Goal: Check status: Check status

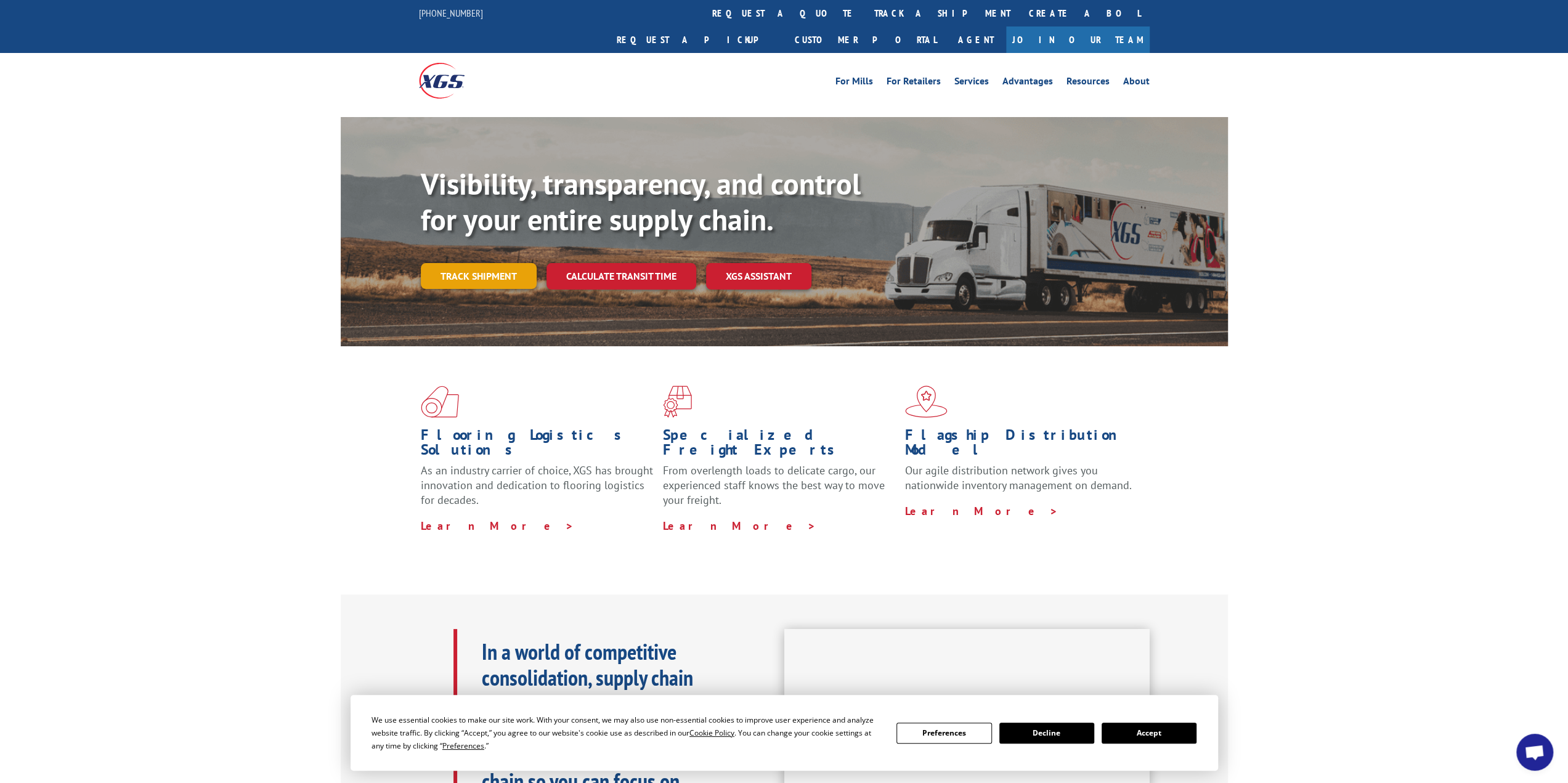
click at [484, 263] on link "Track shipment" at bounding box center [479, 276] width 116 height 26
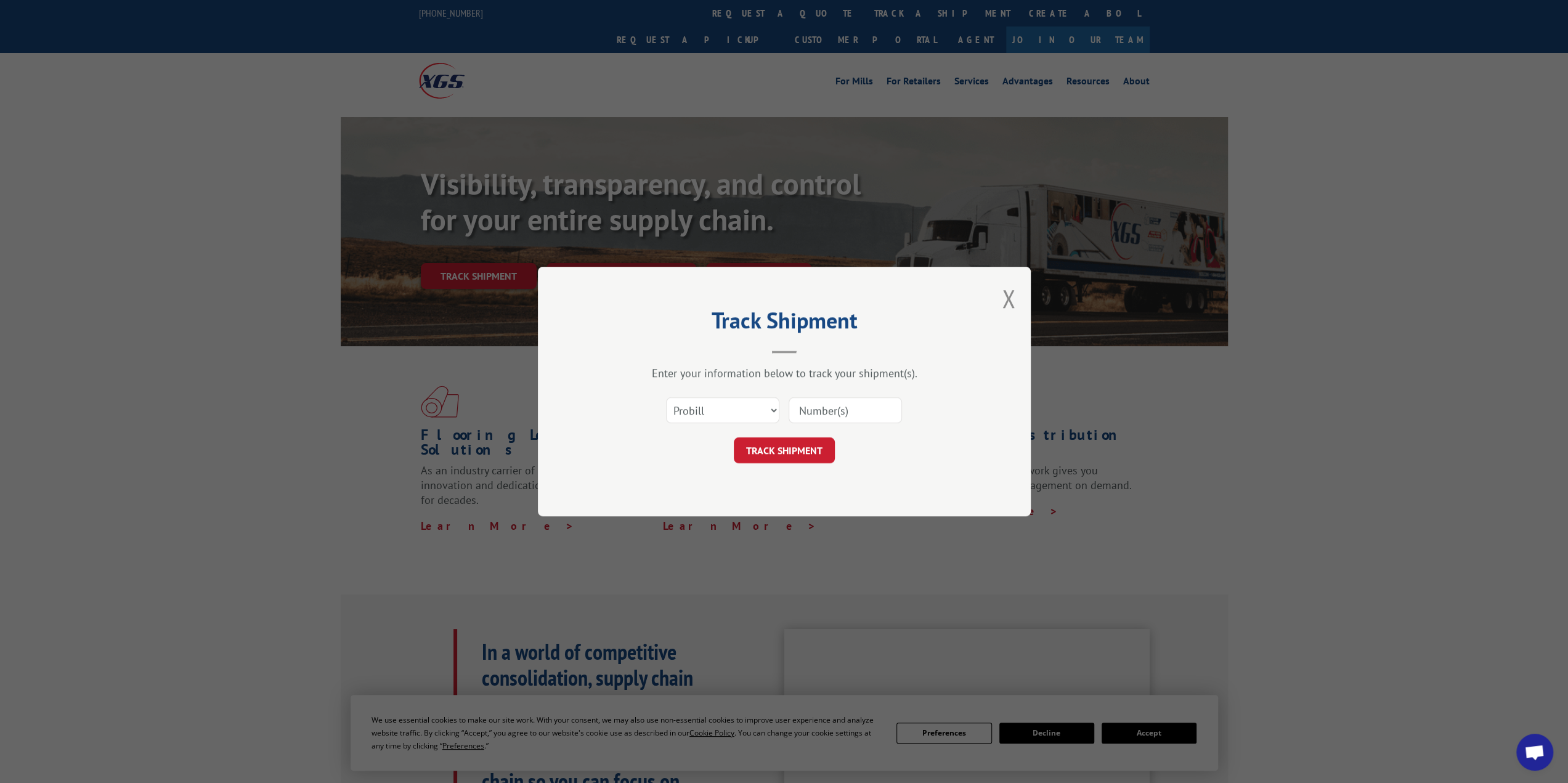
click at [825, 415] on input at bounding box center [845, 410] width 113 height 26
paste input "43063"
type input "43063"
click at [794, 449] on button "TRACK SHIPMENT" at bounding box center [784, 450] width 101 height 26
click at [793, 449] on button "TRACK SHIPMENT" at bounding box center [784, 450] width 101 height 26
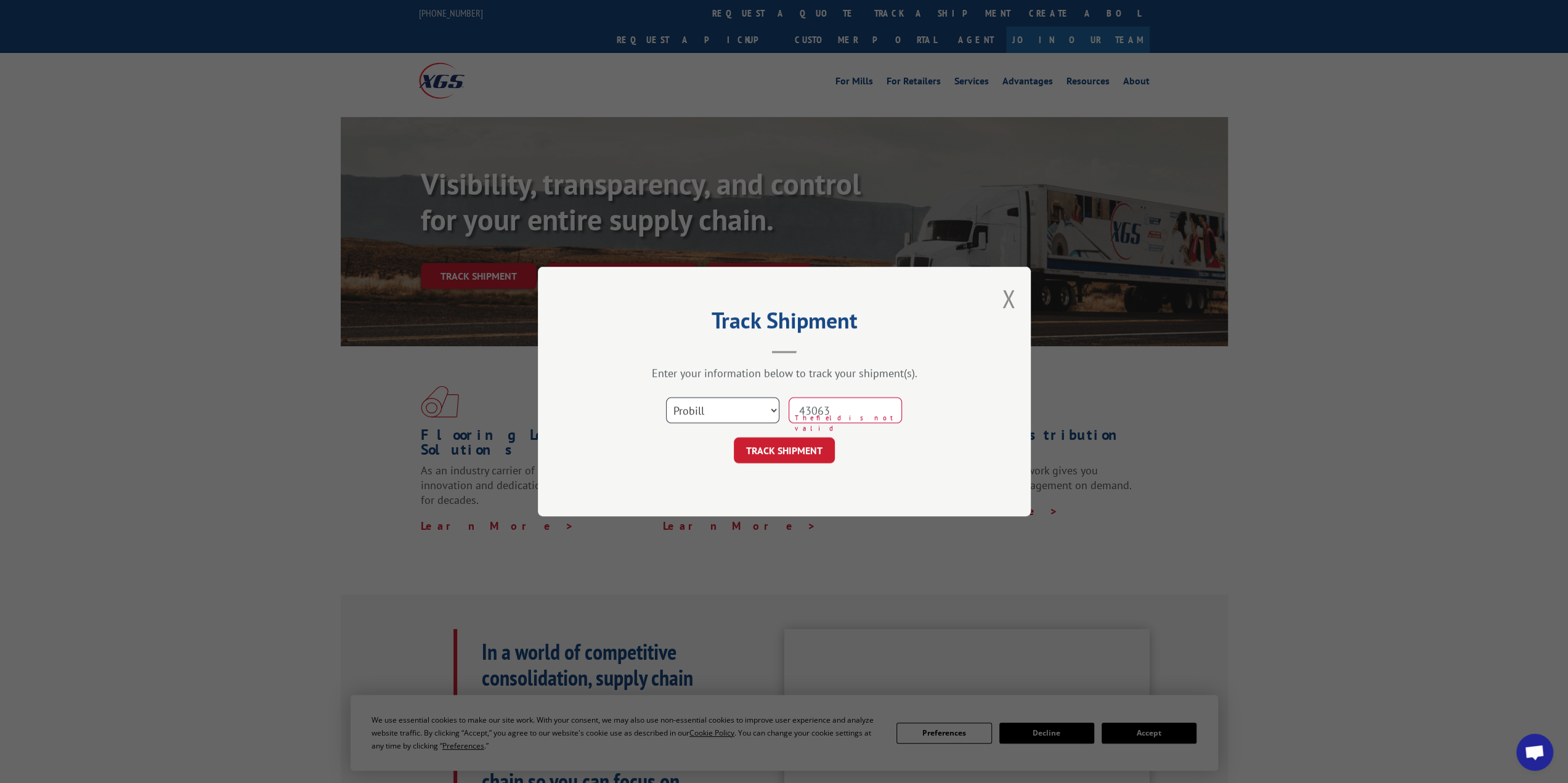
click at [771, 412] on select "Select category... Probill BOL PO" at bounding box center [723, 410] width 113 height 26
click at [666, 397] on select "Select category... Probill BOL PO" at bounding box center [723, 410] width 113 height 26
click at [781, 448] on button "TRACK SHIPMENT" at bounding box center [784, 450] width 101 height 26
click at [773, 406] on select "Select category... Probill BOL PO" at bounding box center [723, 410] width 113 height 26
select select "po"
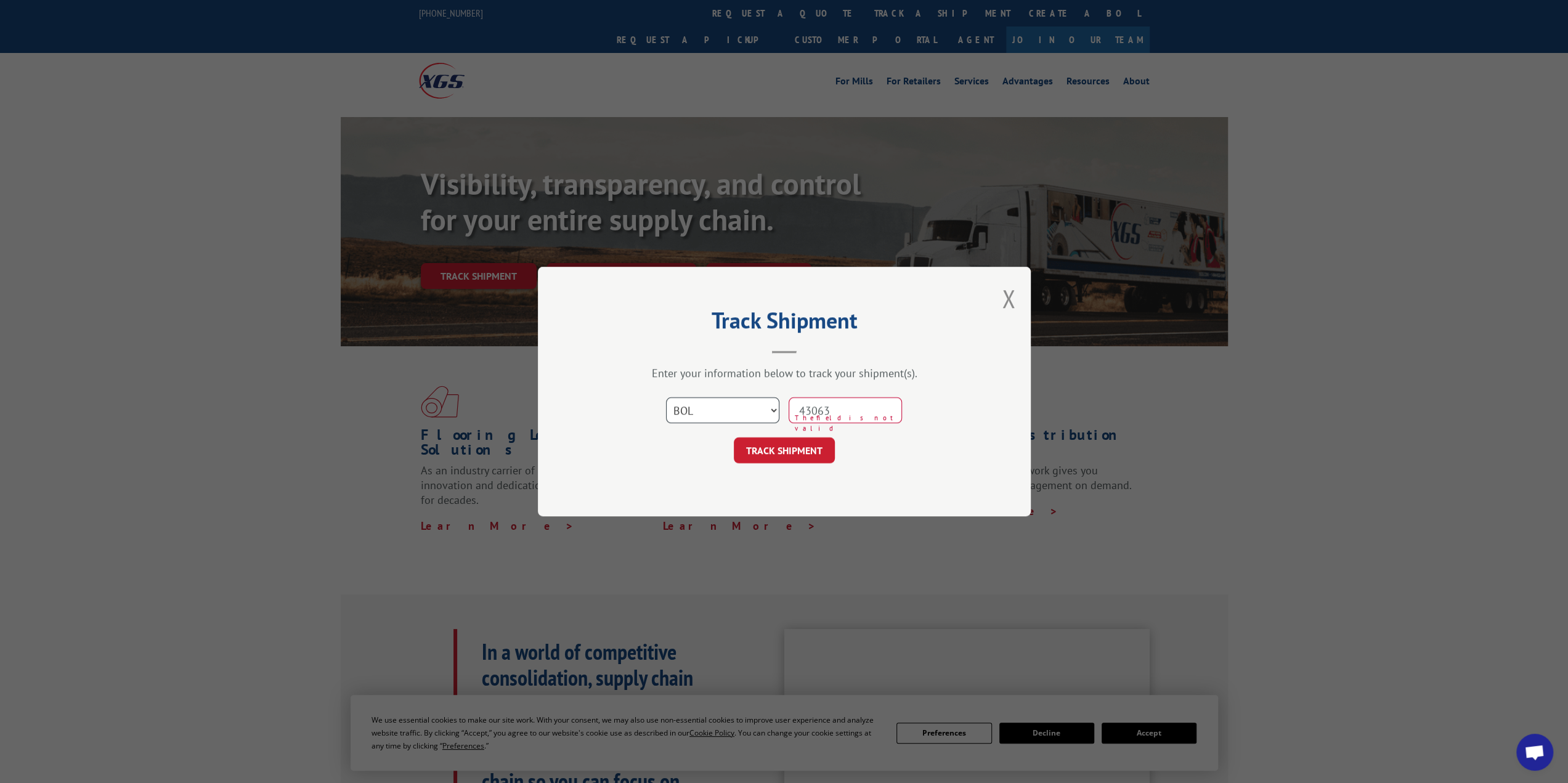
click at [666, 397] on select "Select category... Probill BOL PO" at bounding box center [723, 410] width 113 height 26
click at [803, 451] on button "TRACK SHIPMENT" at bounding box center [784, 450] width 101 height 26
click at [1316, 417] on div "Track Shipment Enter your information below to track your shipment(s). Select c…" at bounding box center [784, 392] width 1568 height 783
click at [1006, 309] on button "Close modal" at bounding box center [1008, 299] width 13 height 33
